Goal: Find specific page/section: Locate a particular part of the current website

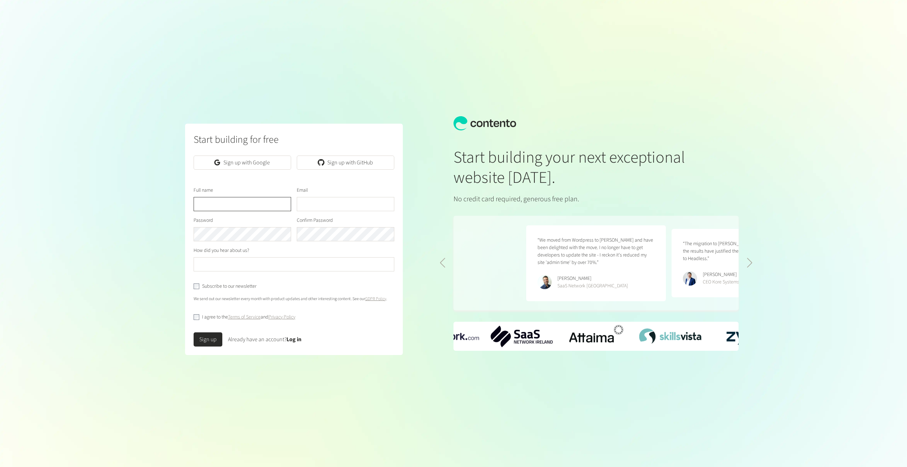
scroll to position [0, 291]
click at [297, 335] on div "Already have an account? Log in" at bounding box center [264, 339] width 73 height 9
click at [296, 342] on link "Log in" at bounding box center [294, 340] width 15 height 8
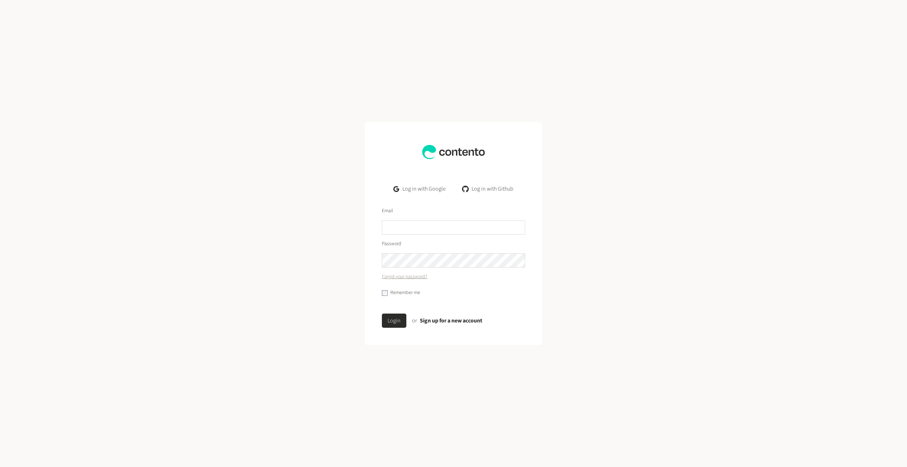
click at [418, 188] on link "Log in with Google" at bounding box center [419, 189] width 63 height 14
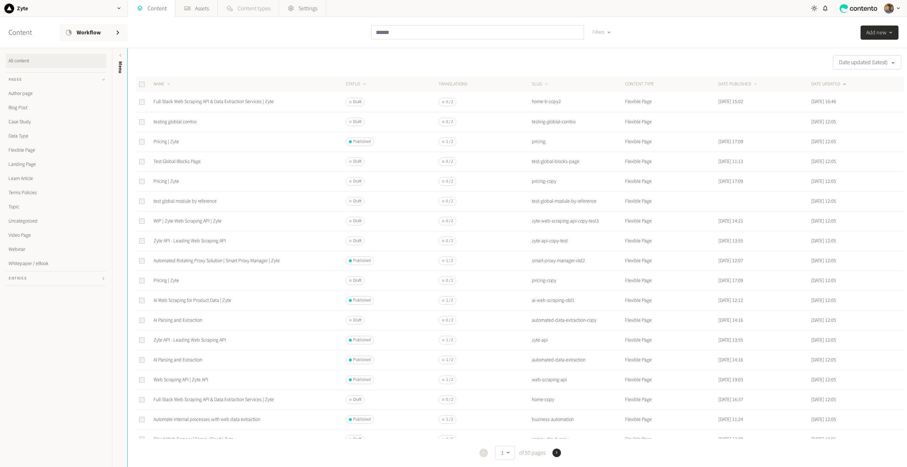
click at [246, 10] on span "Content types" at bounding box center [254, 8] width 33 height 9
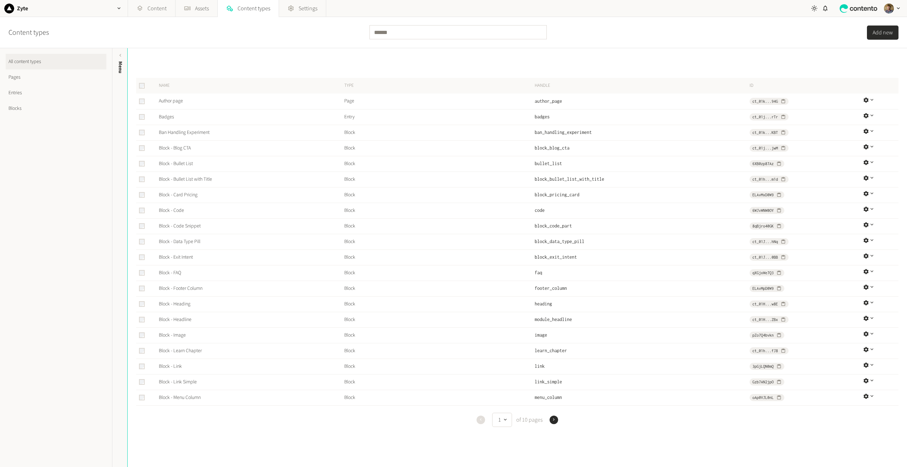
click at [16, 76] on link "Pages" at bounding box center [56, 78] width 101 height 16
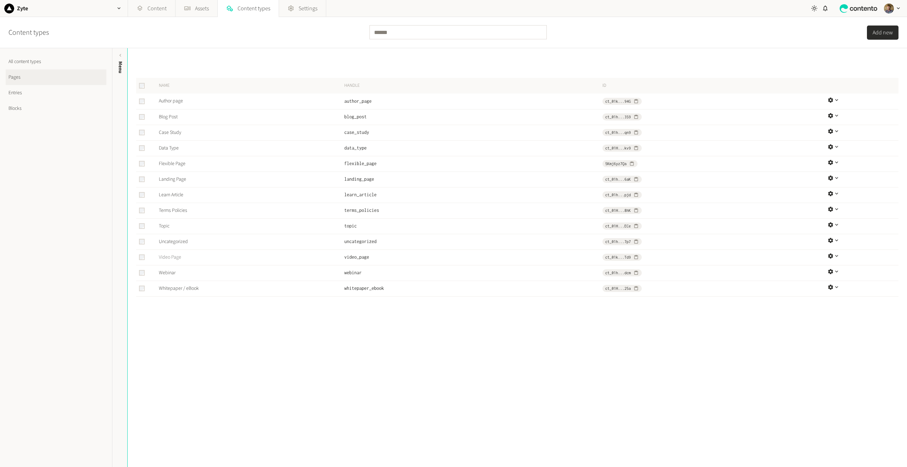
click at [167, 256] on link "Video Page" at bounding box center [170, 257] width 22 height 7
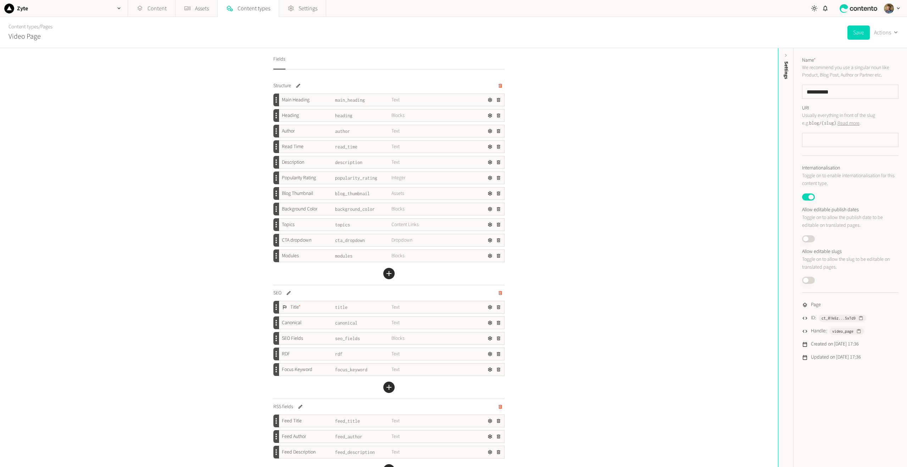
click at [174, 149] on div "Fields Structure Main Heading main_heading Text Heading heading Blocks Author a…" at bounding box center [389, 257] width 778 height 419
click at [36, 26] on link "Content types" at bounding box center [24, 26] width 30 height 7
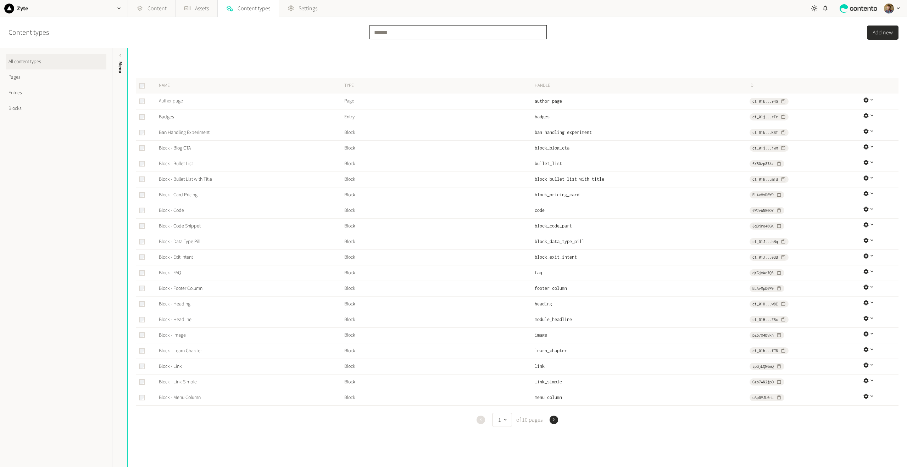
click at [423, 35] on input "text" at bounding box center [458, 32] width 177 height 14
type input "*****"
